Goal: Information Seeking & Learning: Learn about a topic

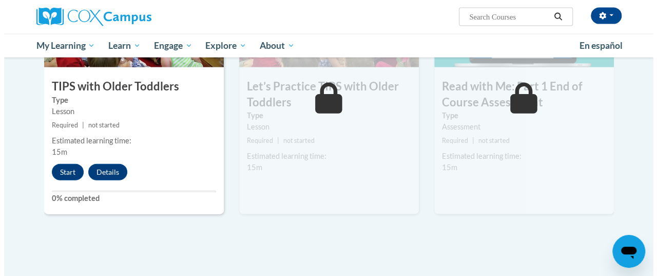
scroll to position [1163, 0]
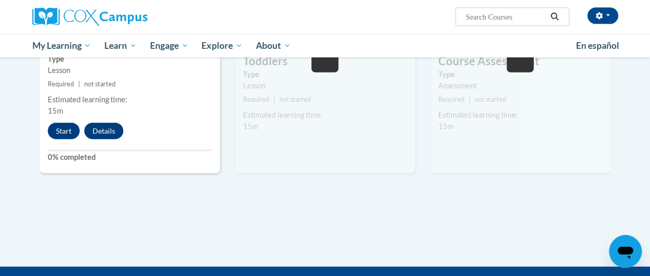
click at [128, 154] on label "0% completed" at bounding box center [130, 156] width 164 height 11
click at [61, 129] on button "Start" at bounding box center [64, 131] width 32 height 16
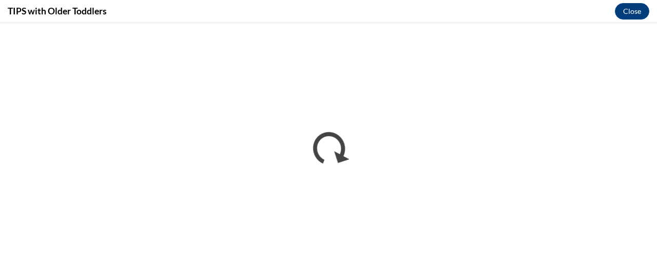
scroll to position [0, 0]
